Goal: Transaction & Acquisition: Purchase product/service

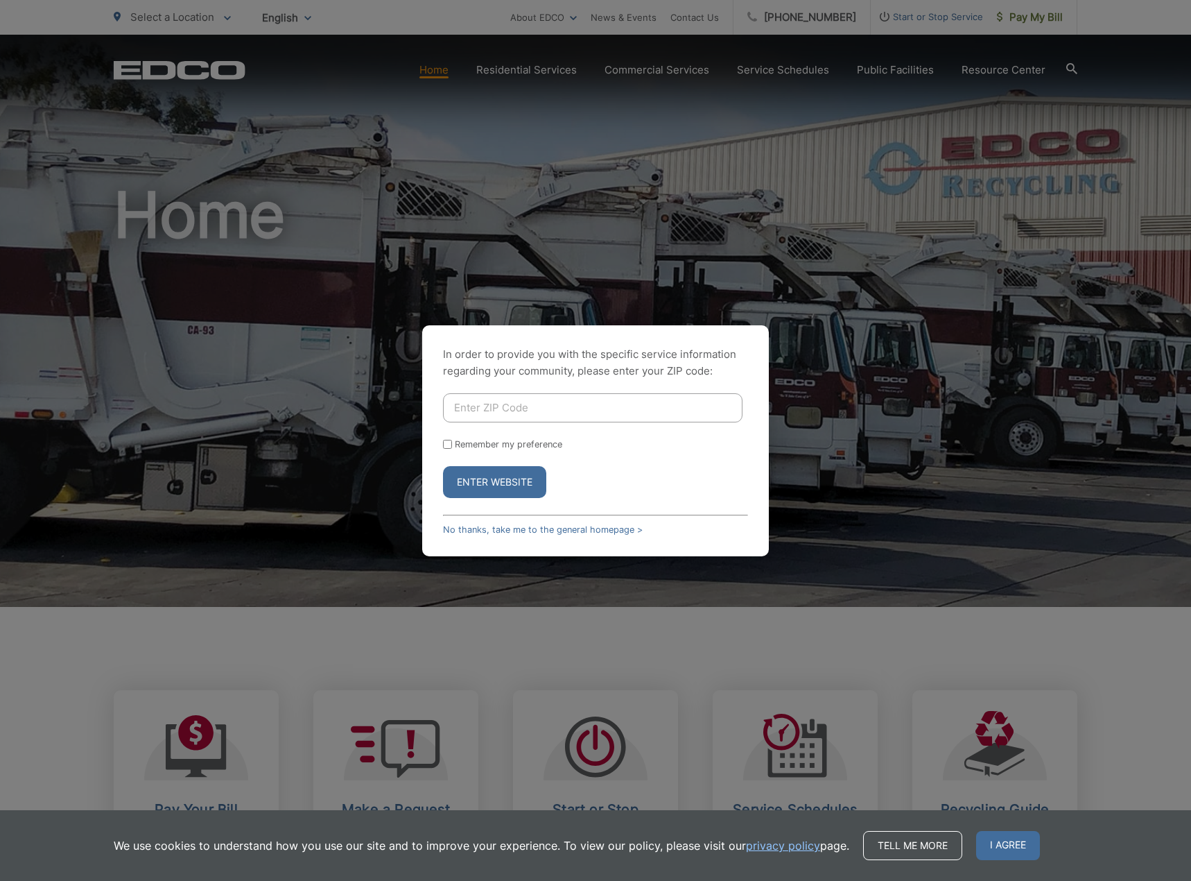
click at [535, 404] on input "Enter ZIP Code" at bounding box center [593, 407] width 300 height 29
type input "92078"
click at [443, 466] on button "Enter Website" at bounding box center [494, 482] width 103 height 32
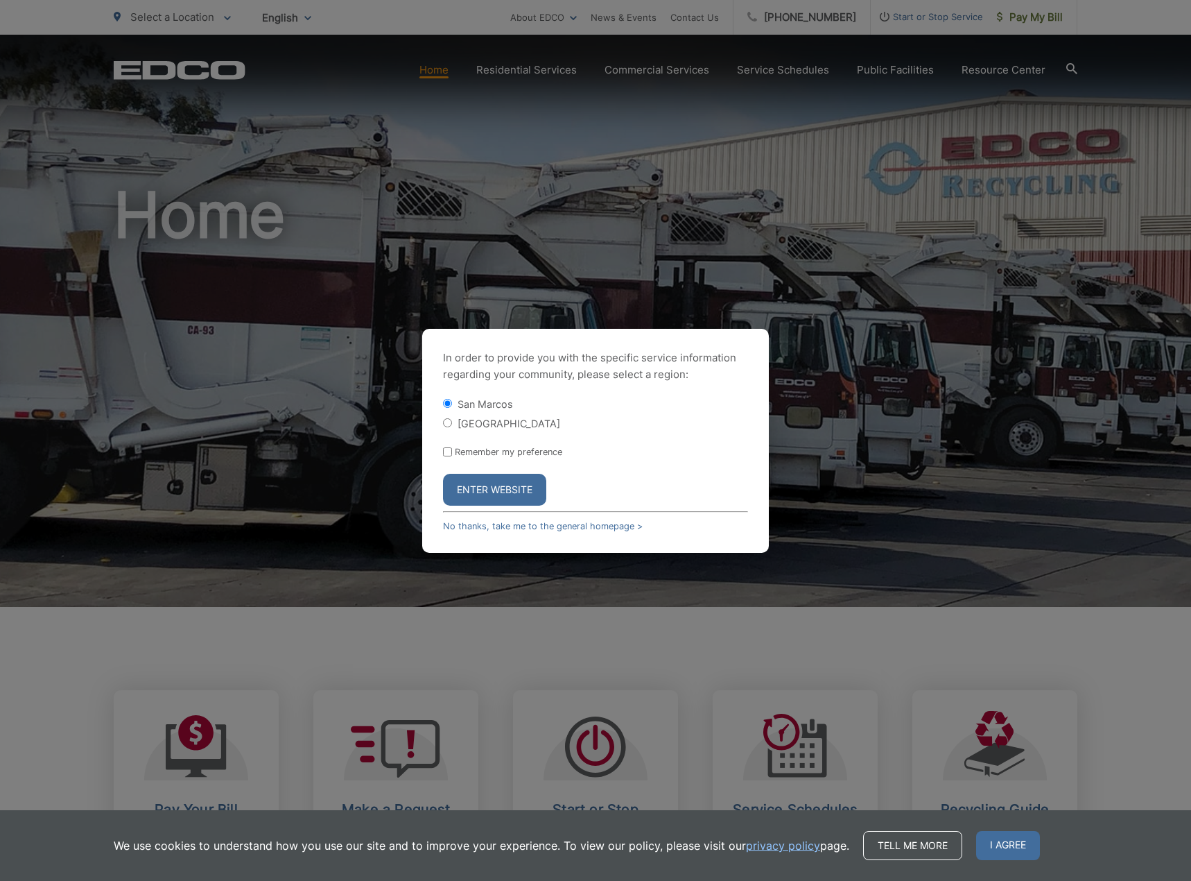
click at [499, 490] on button "Enter Website" at bounding box center [494, 490] width 103 height 32
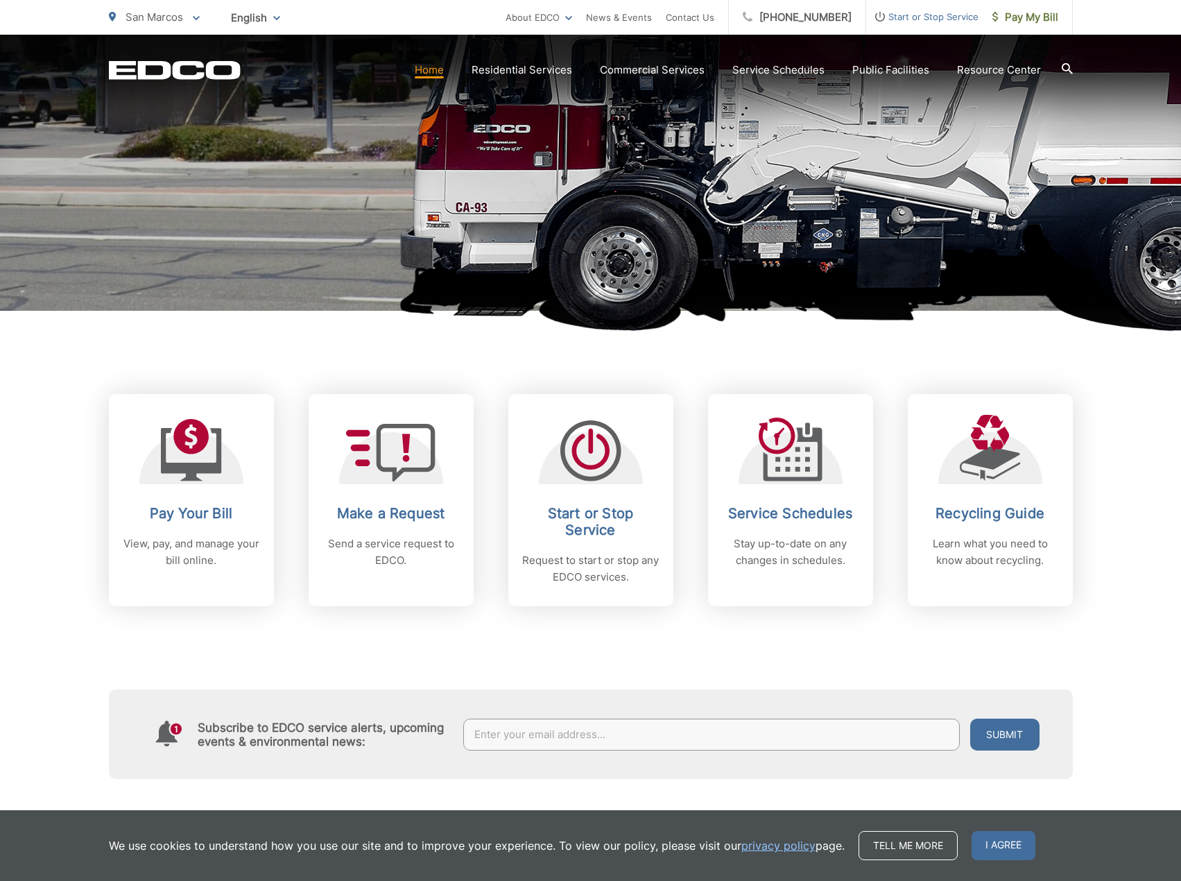
scroll to position [416, 0]
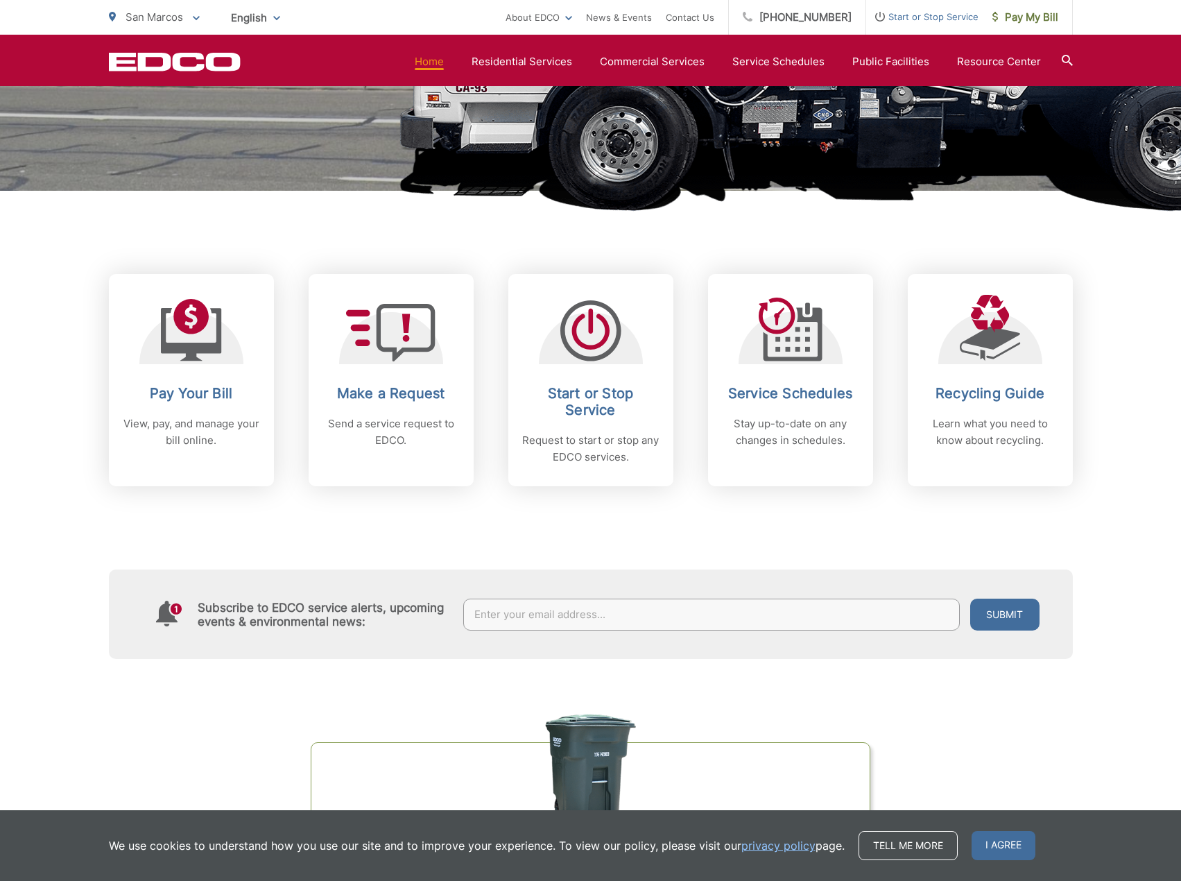
click at [202, 400] on h2 "Pay Your Bill" at bounding box center [191, 393] width 137 height 17
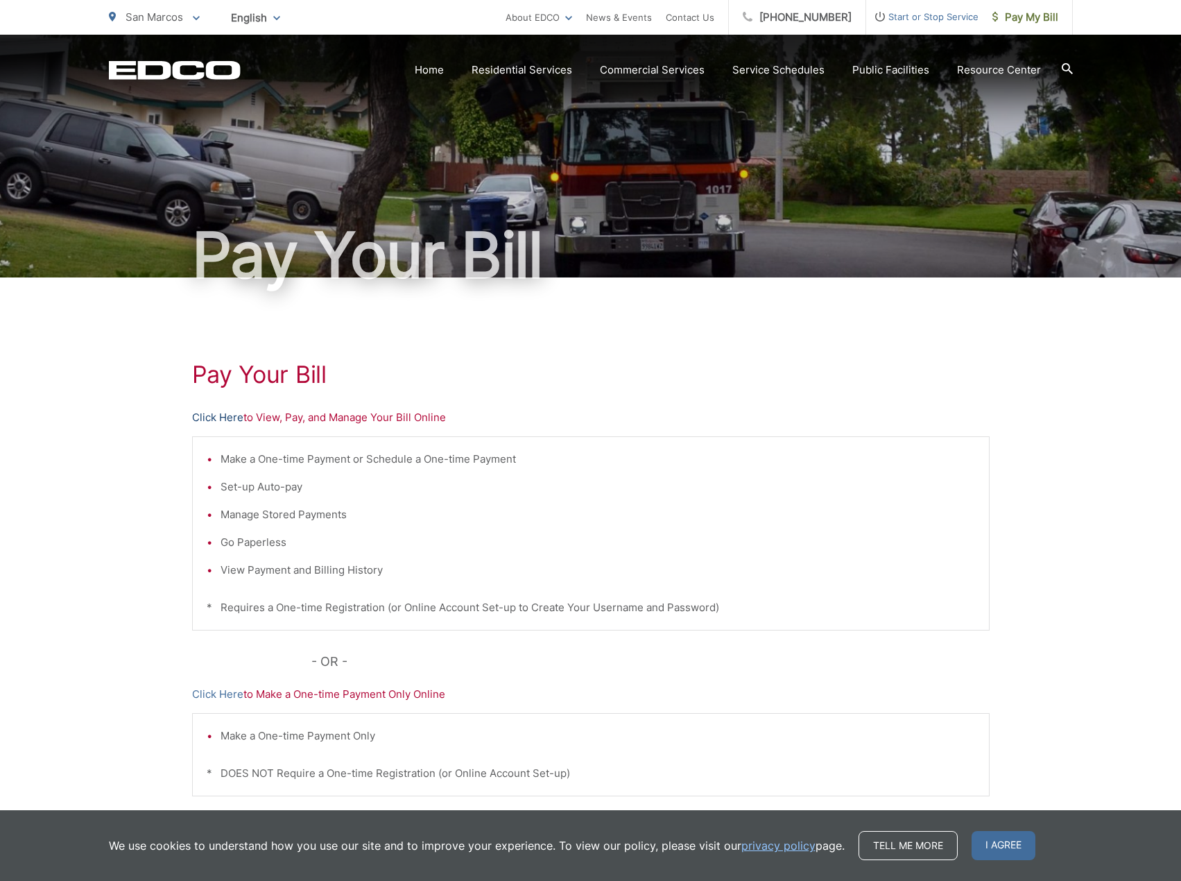
click at [223, 415] on link "Click Here" at bounding box center [217, 417] width 51 height 17
click at [991, 844] on span "I agree" at bounding box center [1003, 845] width 64 height 29
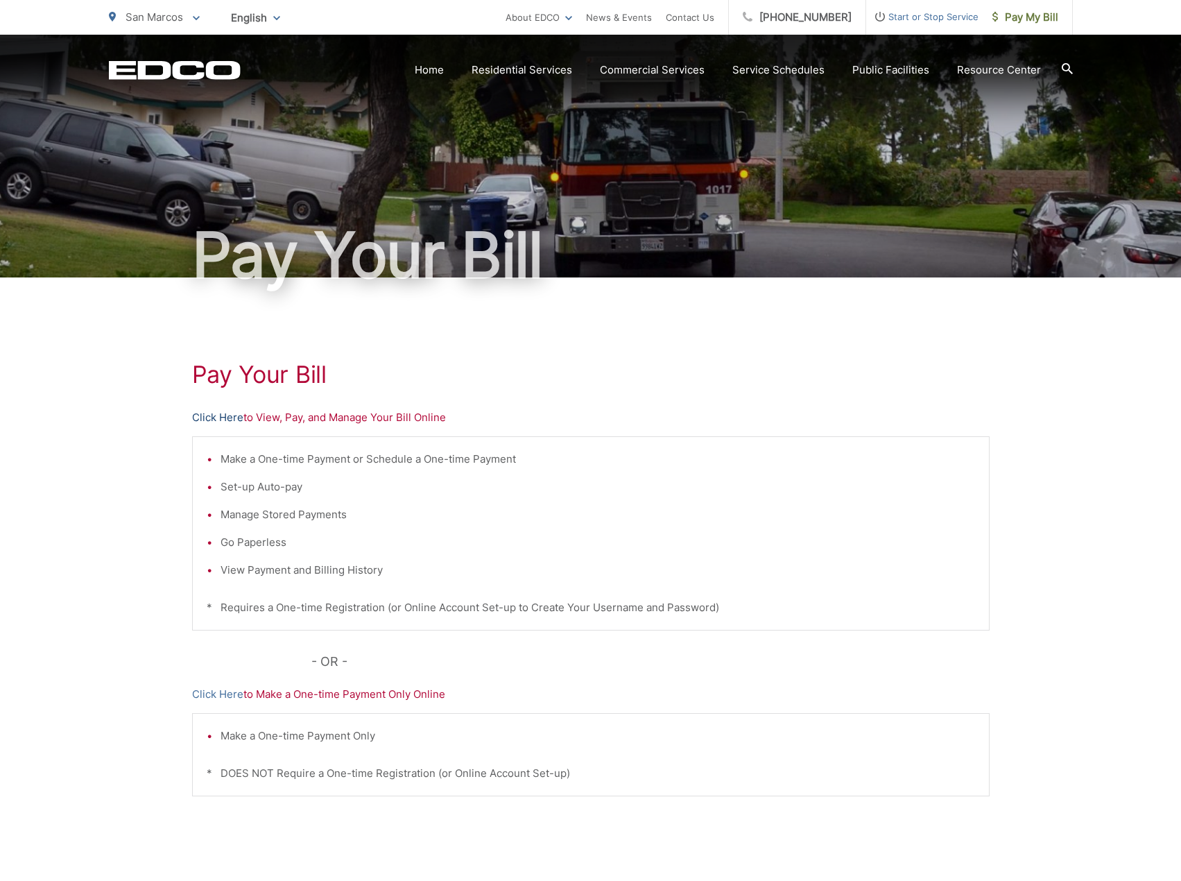
click at [224, 419] on link "Click Here" at bounding box center [217, 417] width 51 height 17
